Goal: Information Seeking & Learning: Learn about a topic

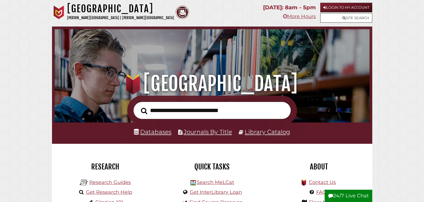
scroll to position [104, 312]
click at [162, 130] on link "Databases" at bounding box center [152, 131] width 37 height 7
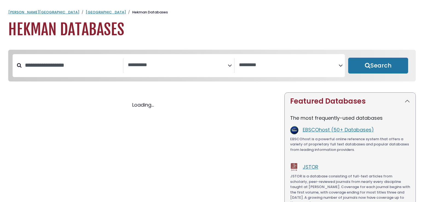
select select "Database Subject Filter"
select select "Database Vendors Filter"
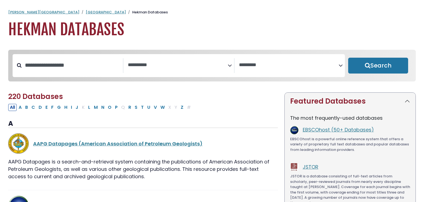
select select "Database Subject Filter"
select select "Database Vendors Filter"
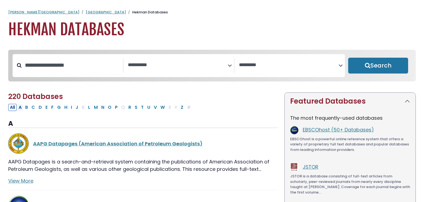
click at [21, 110] on button "A" at bounding box center [20, 107] width 6 height 7
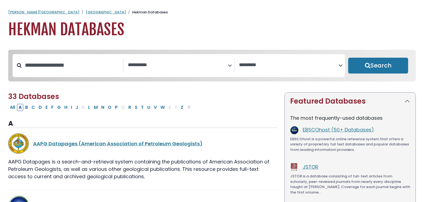
select select "Database Subject Filter"
select select "Database Vendors Filter"
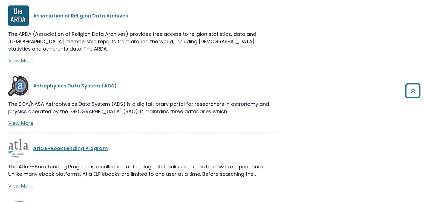
scroll to position [1841, 0]
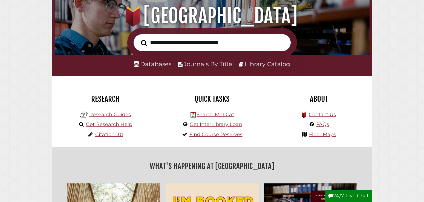
scroll to position [84, 0]
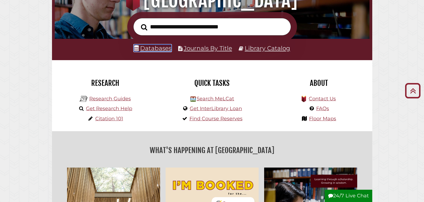
click at [162, 48] on link "Databases" at bounding box center [152, 48] width 37 height 7
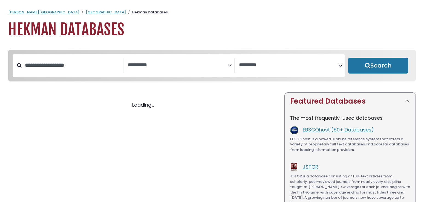
select select "Database Subject Filter"
select select "Database Vendors Filter"
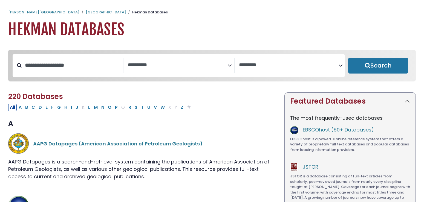
select select "Database Subject Filter"
select select "Database Vendors Filter"
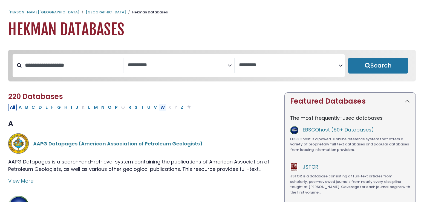
click at [161, 108] on button "W" at bounding box center [163, 107] width 8 height 7
select select "Database Subject Filter"
select select "Database Vendors Filter"
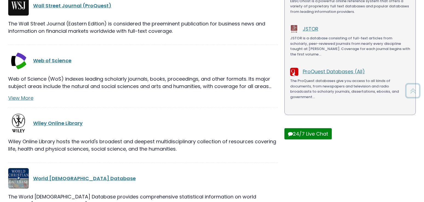
scroll to position [139, 0]
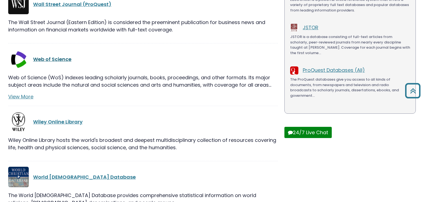
click at [64, 60] on link "Web of Science" at bounding box center [52, 59] width 38 height 7
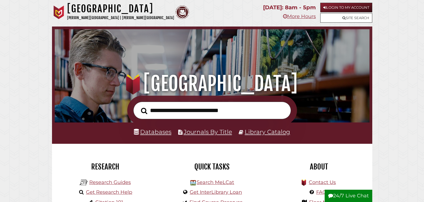
scroll to position [104, 312]
click at [250, 133] on link "Library Catalog" at bounding box center [266, 131] width 45 height 7
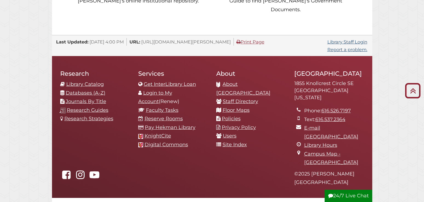
scroll to position [596, 0]
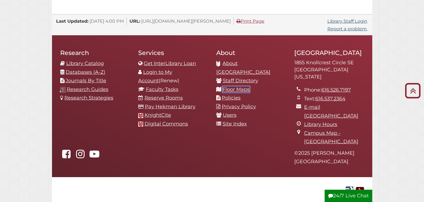
click at [229, 86] on link "Floor Maps" at bounding box center [235, 89] width 27 height 6
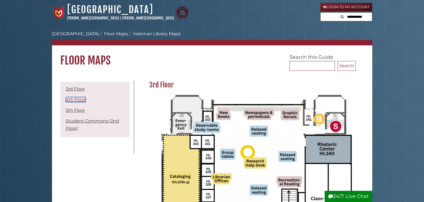
click at [67, 100] on link "4th Floor" at bounding box center [76, 99] width 20 height 5
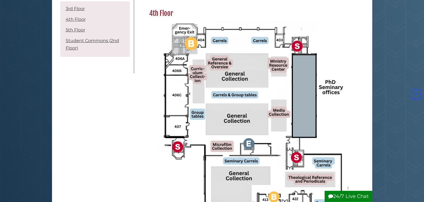
scroll to position [351, 0]
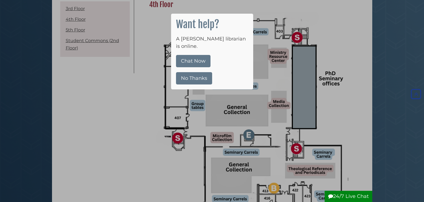
click at [196, 72] on button "No Thanks" at bounding box center [194, 78] width 36 height 12
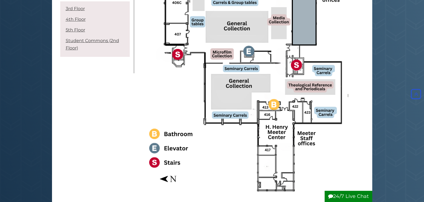
scroll to position [463, 0]
